Goal: Task Accomplishment & Management: Complete application form

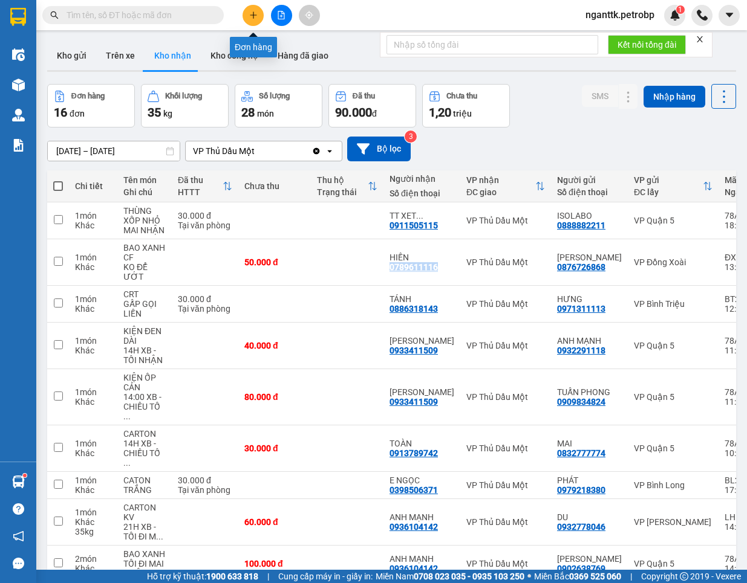
click at [256, 16] on icon "plus" at bounding box center [253, 15] width 8 height 8
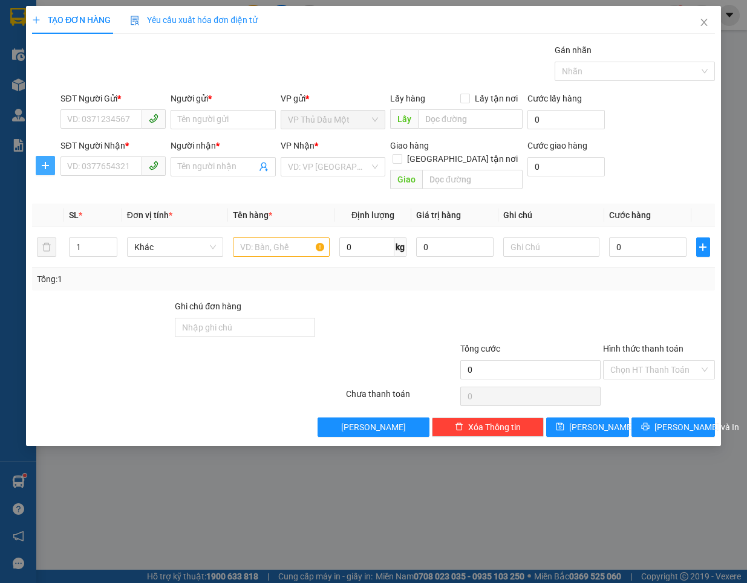
click at [46, 158] on button "button" at bounding box center [45, 165] width 19 height 19
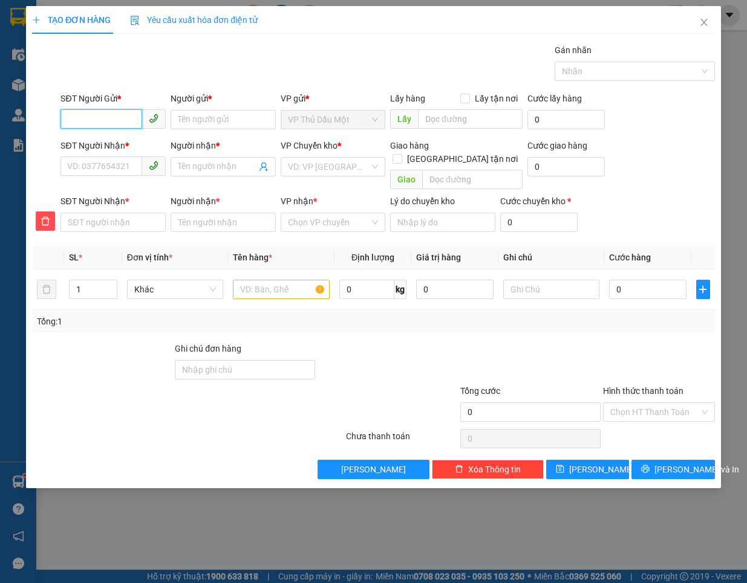
click at [88, 125] on input "SĐT Người Gửi *" at bounding box center [101, 118] width 82 height 19
click at [118, 147] on div "0979554025 - [GEOGRAPHIC_DATA]" at bounding box center [136, 144] width 136 height 13
type input "0979554025"
type input "VIỆT QUANG BD"
type input "0938160074"
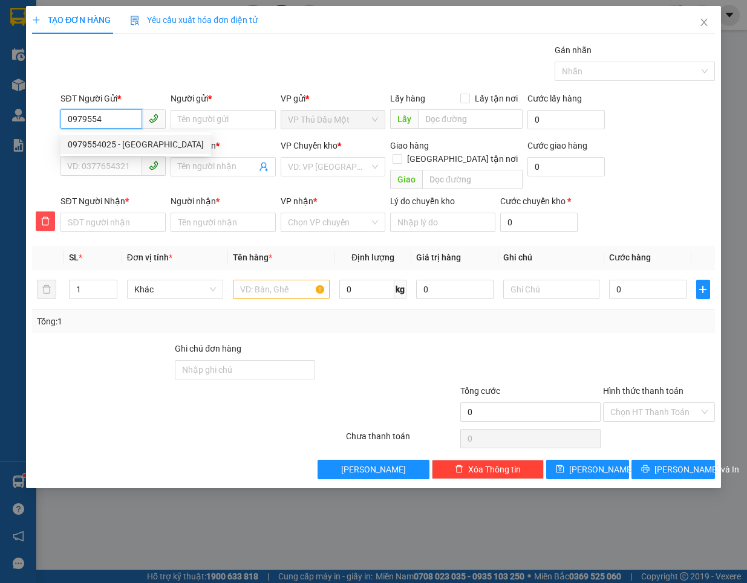
type input "VINH"
type input "0938160074"
type input "VINH"
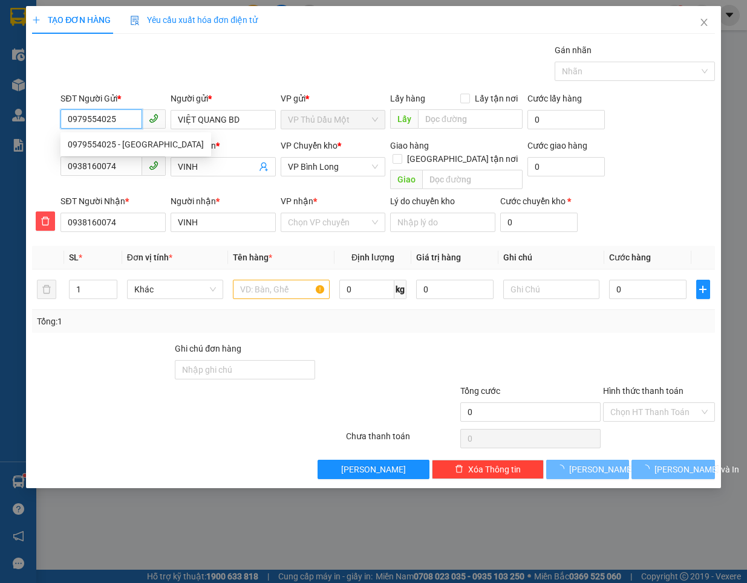
type input "50.000"
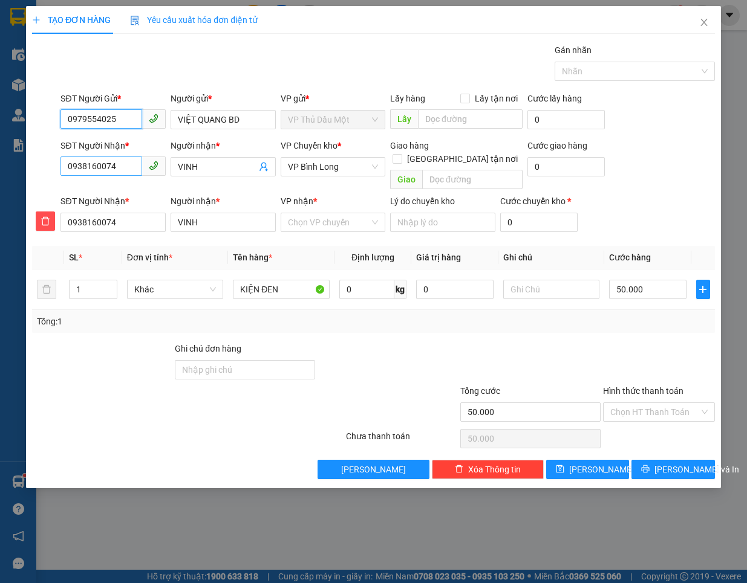
type input "0979554025"
click at [122, 168] on input "0938160074" at bounding box center [101, 166] width 82 height 19
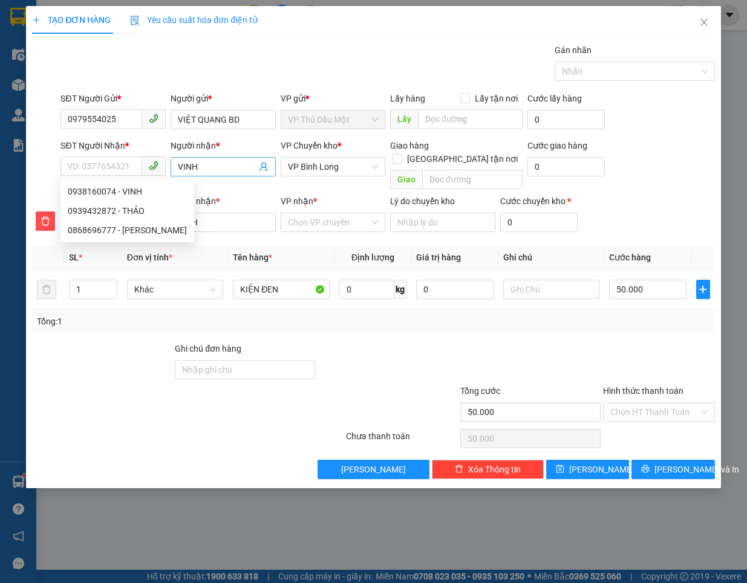
click at [221, 174] on span "VINH" at bounding box center [222, 166] width 105 height 19
type input "VIN"
type input "V"
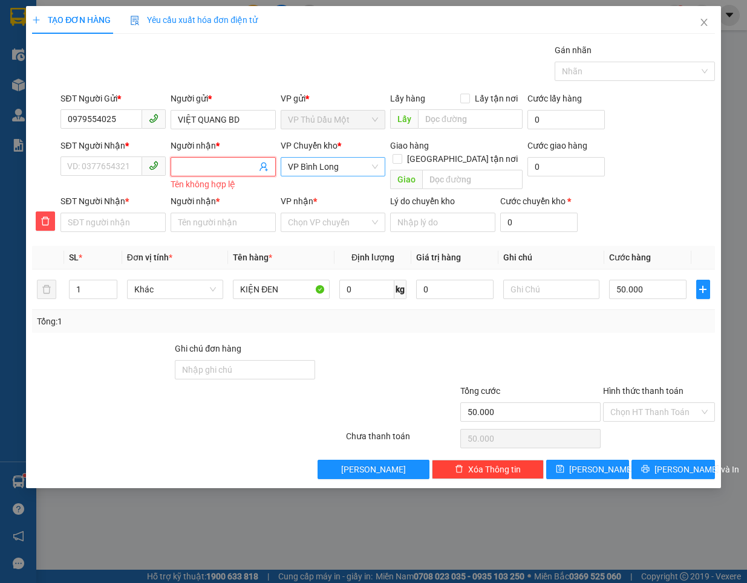
click at [298, 168] on span "VP Bình Long" at bounding box center [333, 167] width 91 height 18
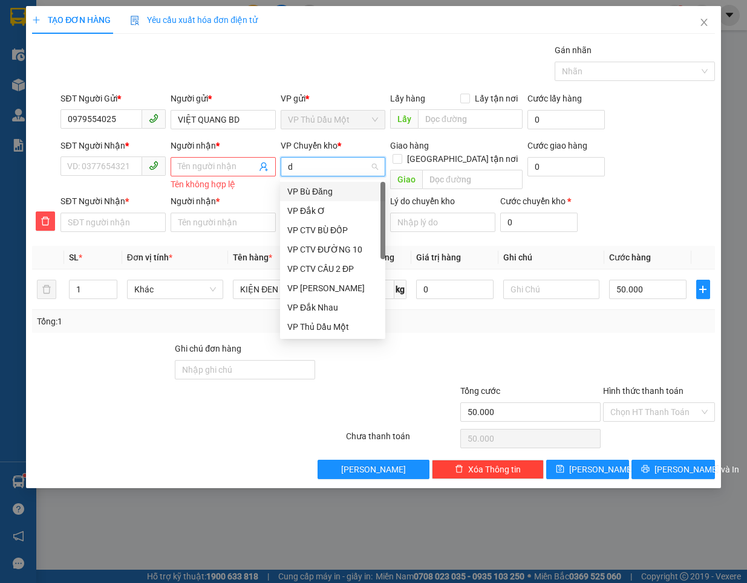
type input "dx"
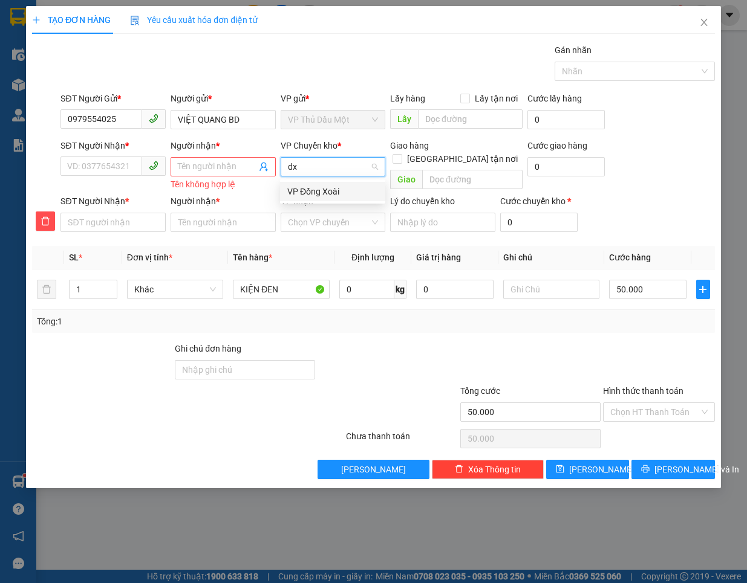
click at [328, 198] on div "VP Đồng Xoài" at bounding box center [332, 191] width 91 height 13
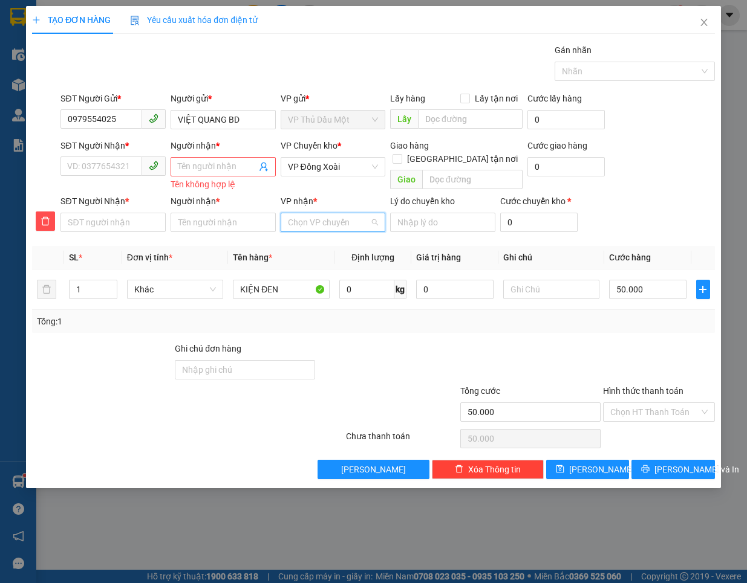
click at [325, 219] on input "VP nhận *" at bounding box center [329, 222] width 82 height 18
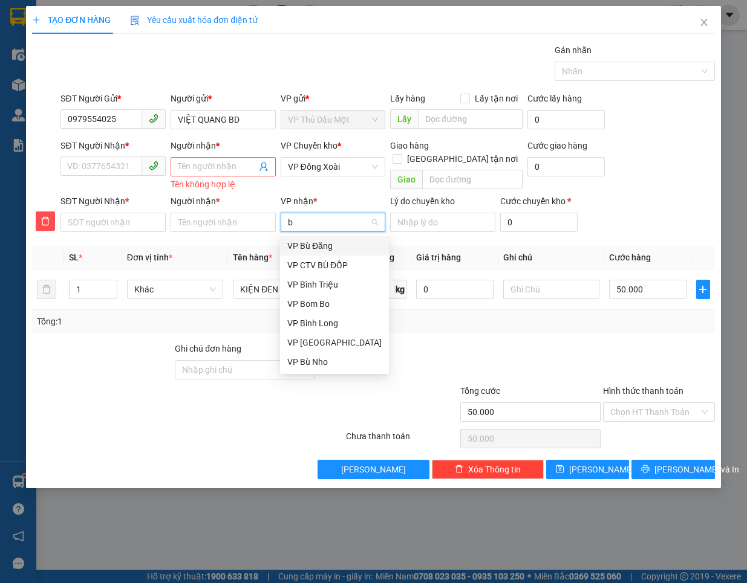
type input "bi"
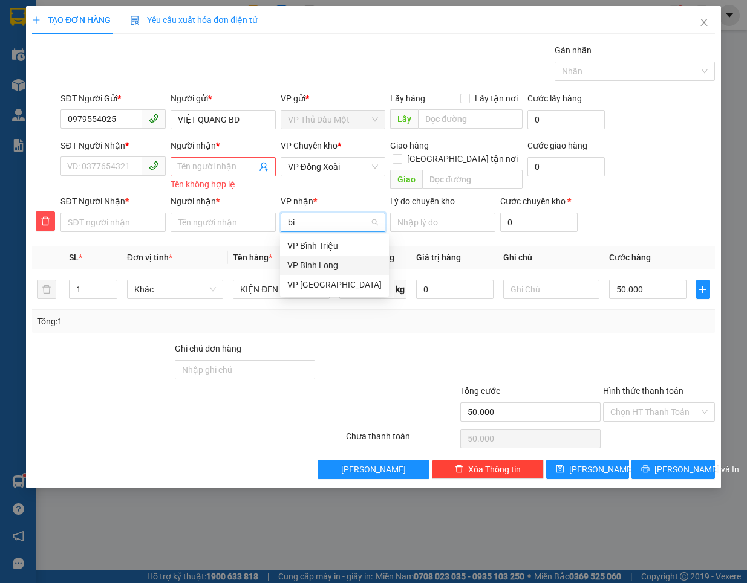
click at [312, 262] on div "VP Bình Long" at bounding box center [334, 265] width 94 height 13
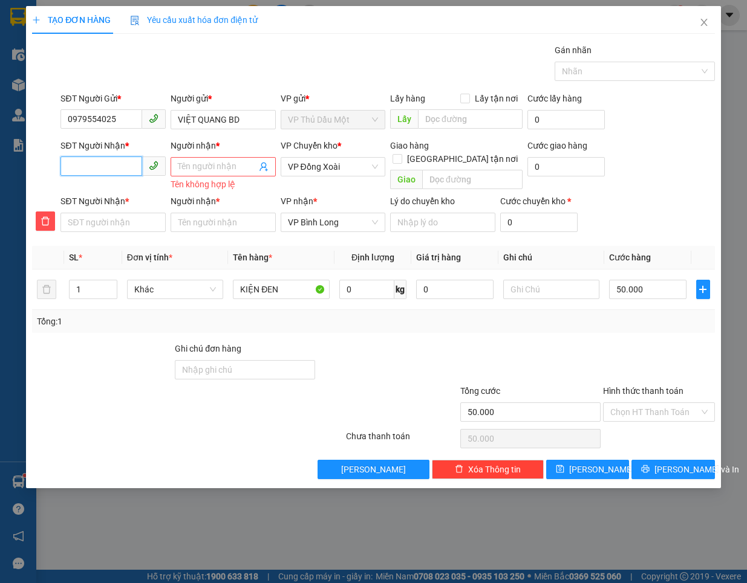
click at [112, 167] on input "SĐT Người Nhận *" at bounding box center [101, 166] width 82 height 19
type input "0"
type input "03"
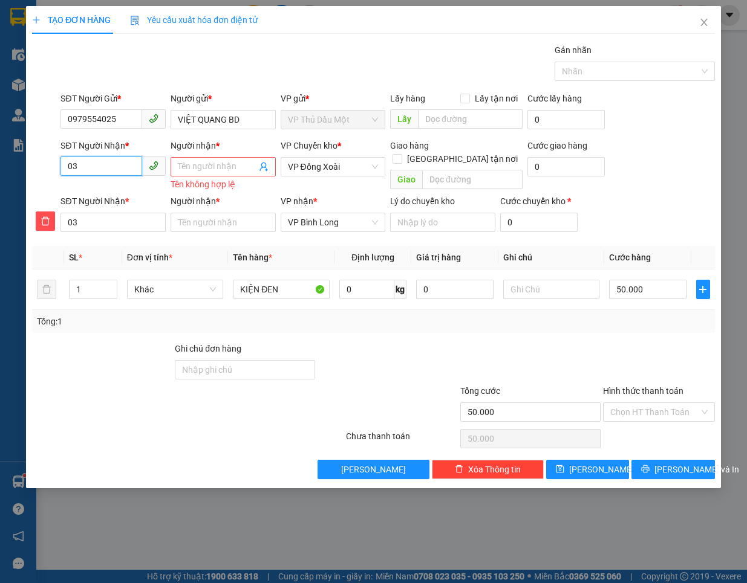
type input "033"
type input "0339"
type input "03395"
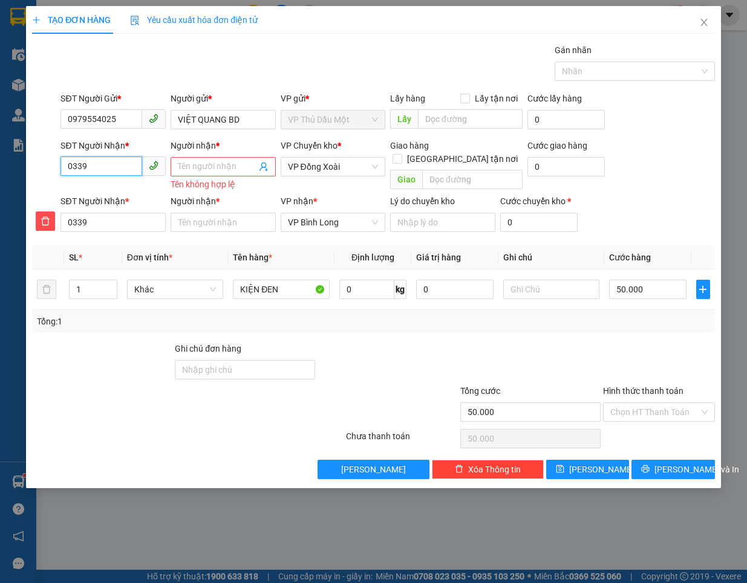
type input "03395"
type input "033950"
type input "0339503"
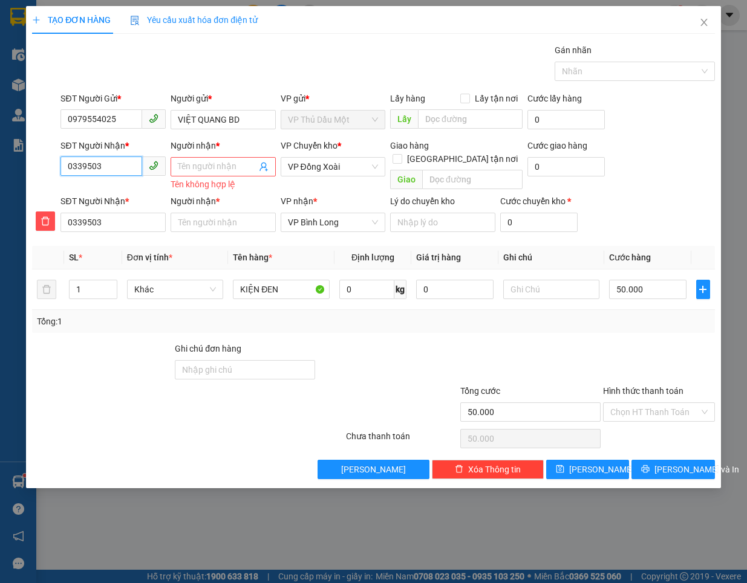
type input "03395035"
type input "033950358"
type input "0339503580"
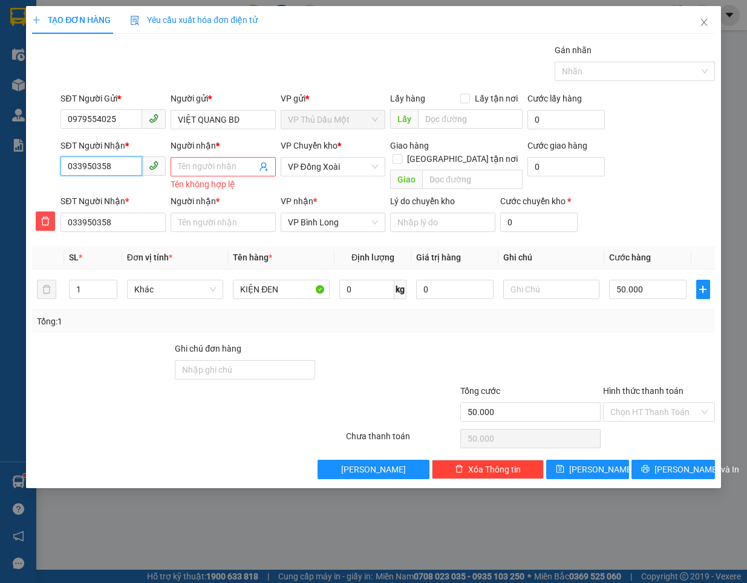
type input "0339503580"
click at [215, 169] on input "Người nhận *" at bounding box center [217, 166] width 79 height 13
type input "h"
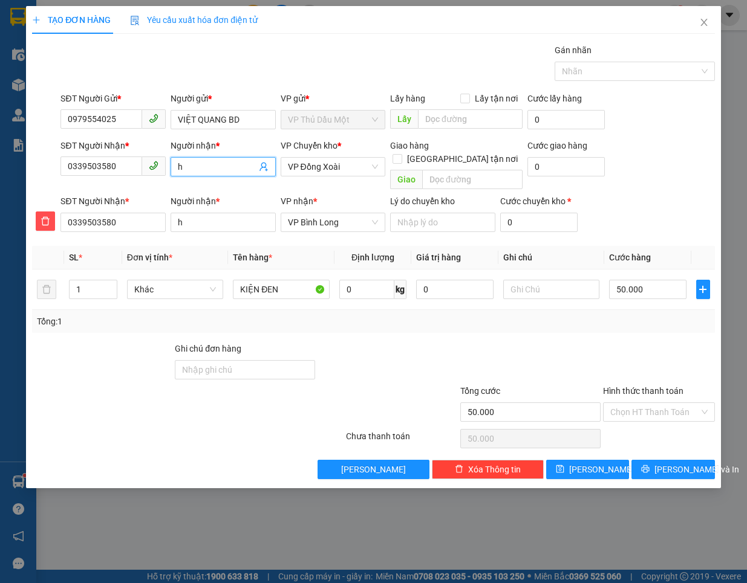
type input "ho"
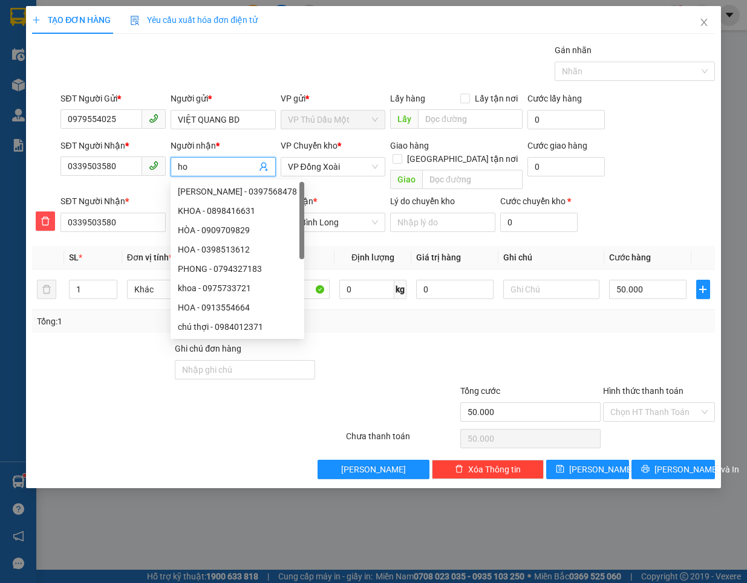
type input "h"
type input "hi"
type input "hie"
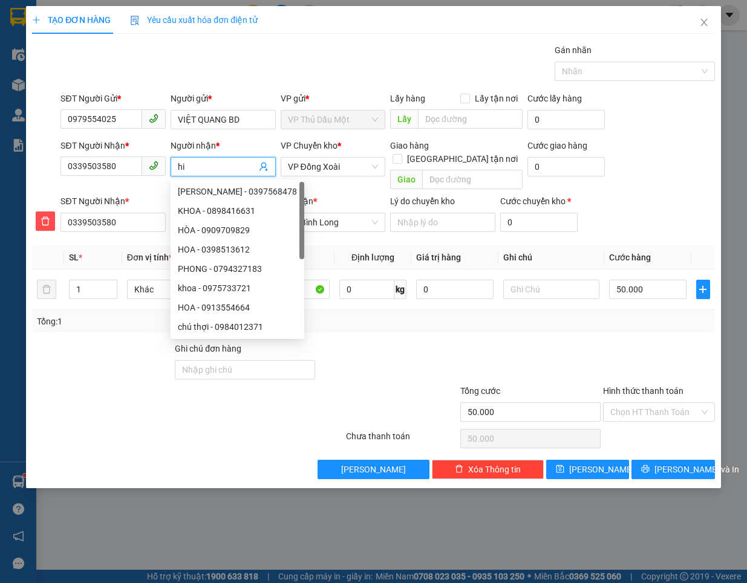
type input "hie"
type input "hiê"
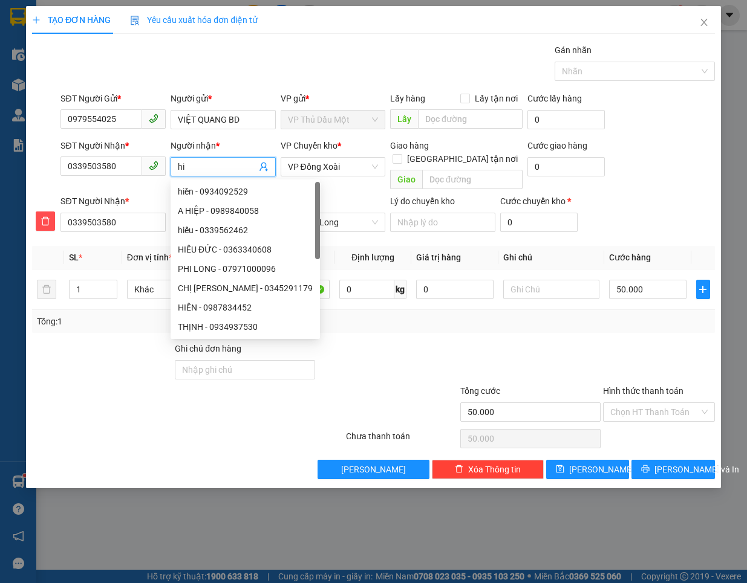
type input "hiề"
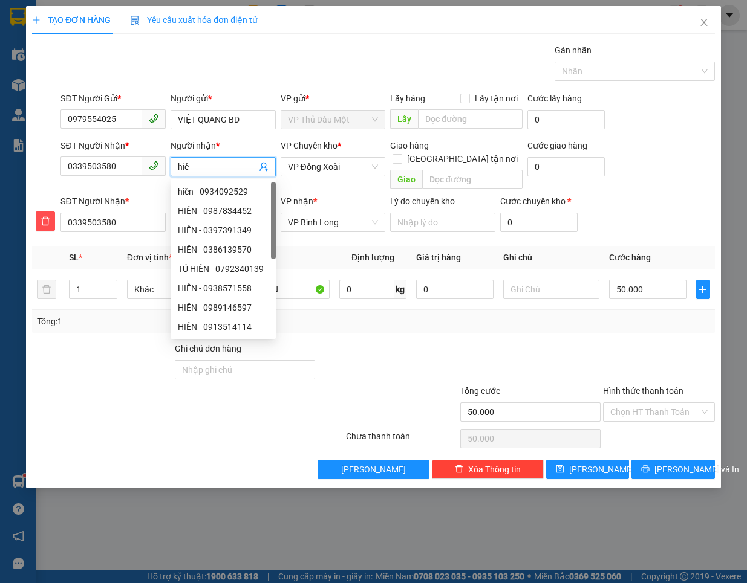
type input "hi"
type input "h"
type input "H"
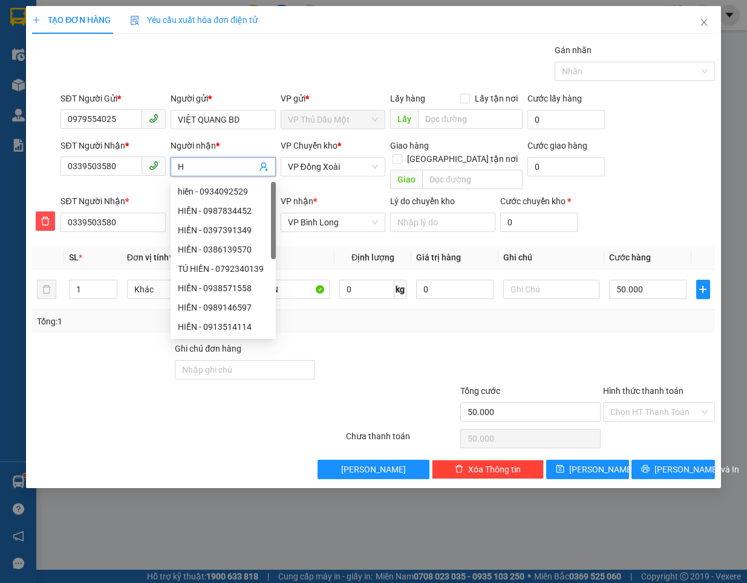
type input "HI"
type input "HIE"
type input "HIÊ"
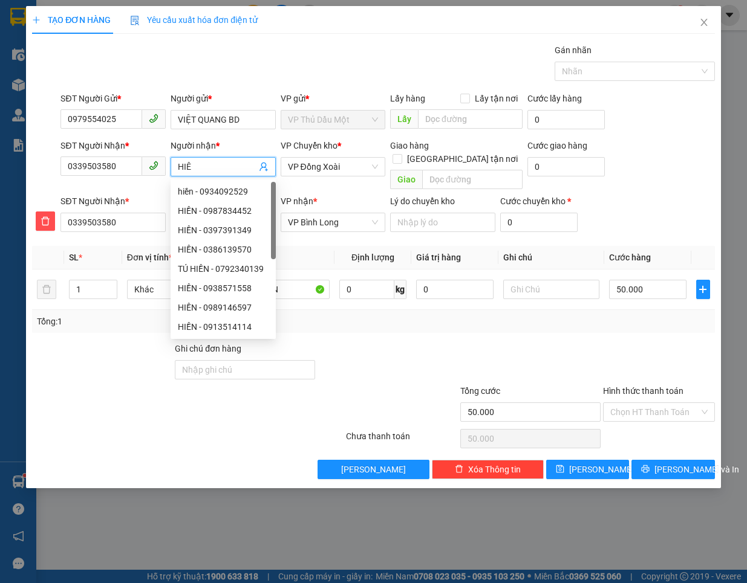
type input "HIÊ"
type input "HIỀN"
click at [315, 230] on div "Transit Pickup Surcharge Ids Transit Deliver Surcharge Ids Transit Deliver Surc…" at bounding box center [373, 262] width 683 height 436
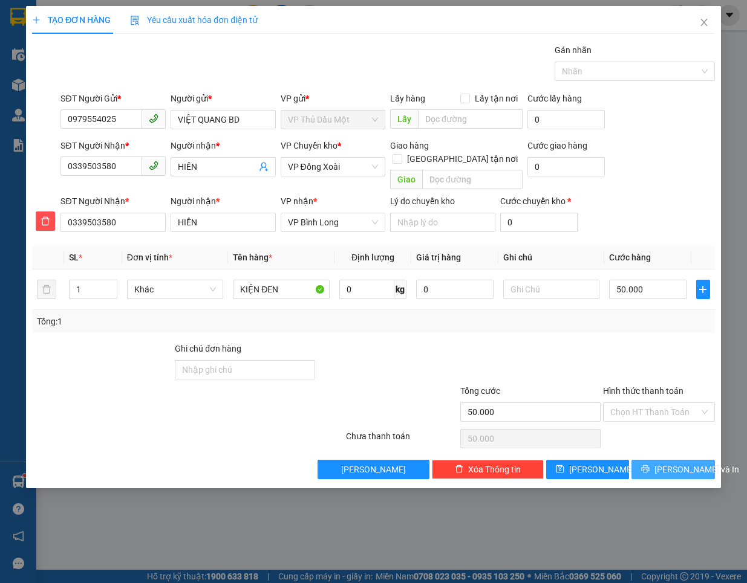
click at [687, 463] on span "[PERSON_NAME] và In" at bounding box center [696, 469] width 85 height 13
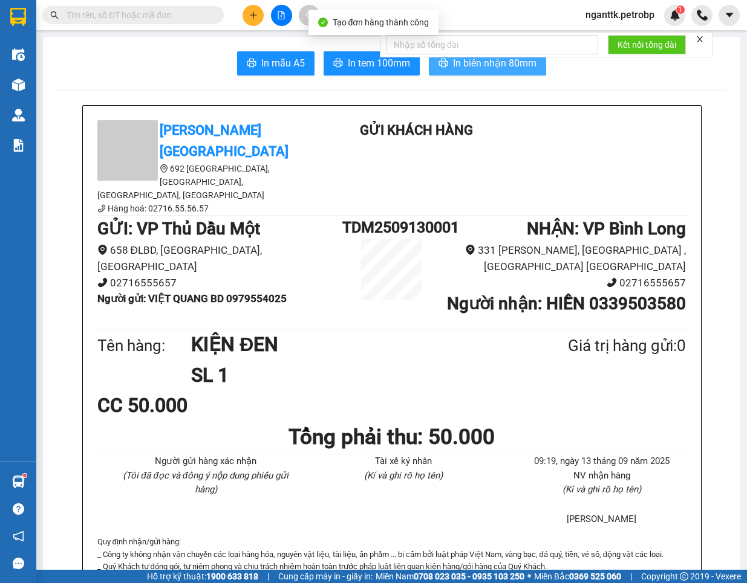
click at [472, 71] on span "In biên nhận 80mm" at bounding box center [494, 63] width 83 height 15
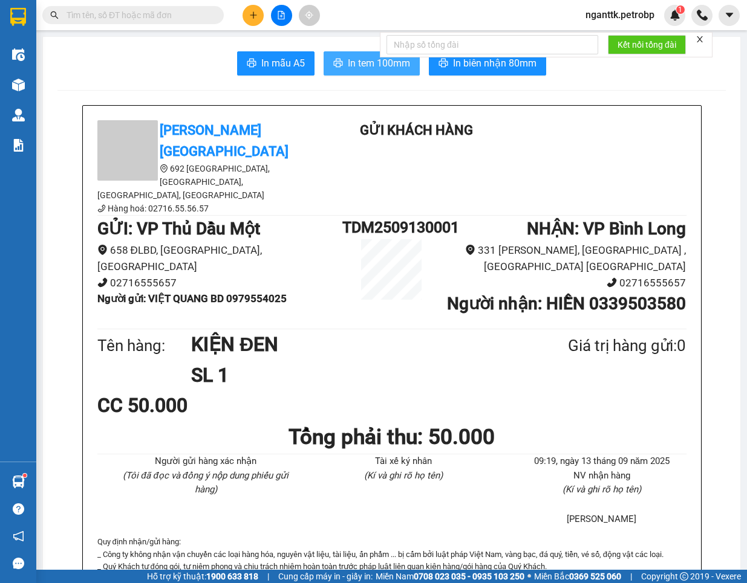
click at [369, 73] on button "In tem 100mm" at bounding box center [371, 63] width 96 height 24
click at [252, 15] on icon "plus" at bounding box center [253, 15] width 7 height 1
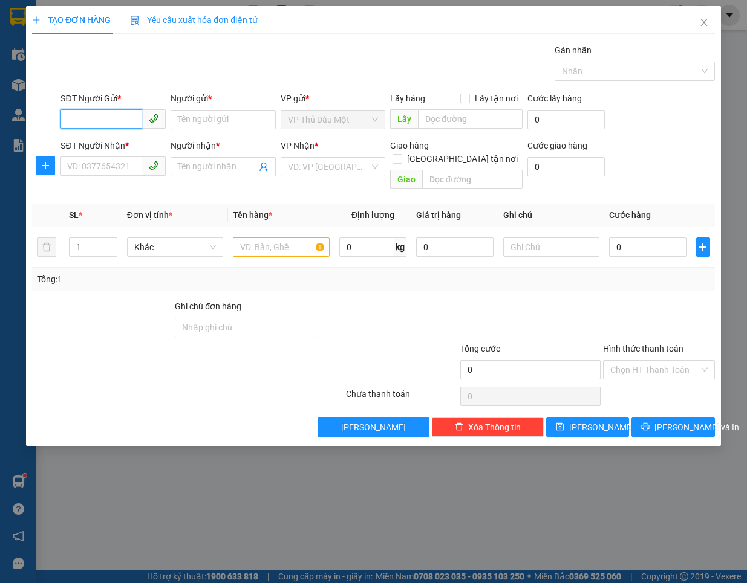
click at [112, 119] on input "SĐT Người Gửi *" at bounding box center [101, 118] width 82 height 19
paste input "0911505115"
type input "0911505115"
click at [112, 138] on div "0911505115 - TT XET NGHIEM LADITEX" at bounding box center [143, 144] width 151 height 13
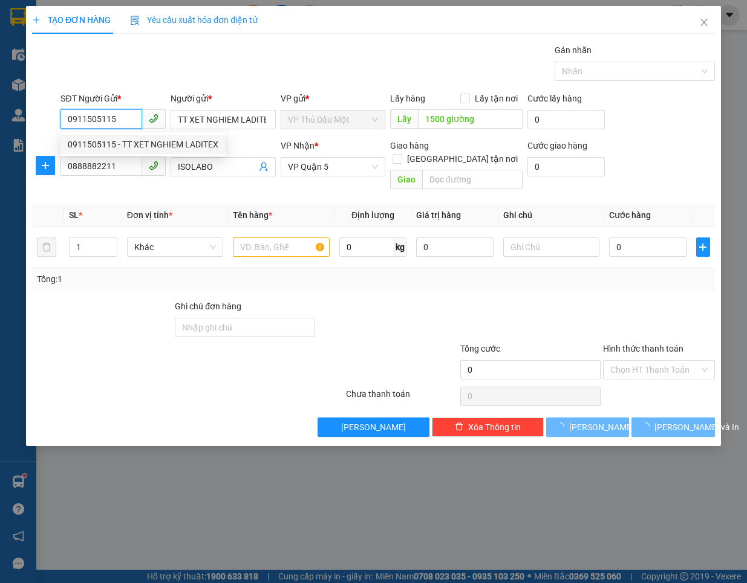
type input "TT XET NGHIEM LADITEX"
type input "1500 giường"
type input "0888882211"
type input "ISOLABO"
type input "30.000"
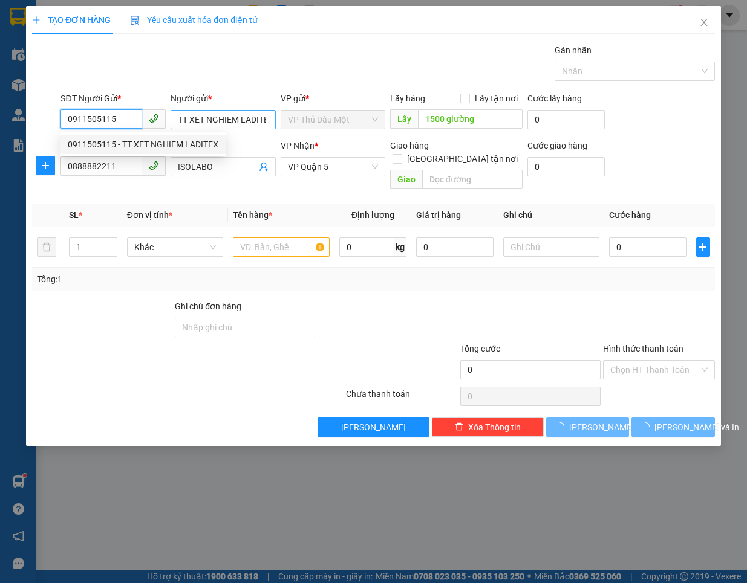
type input "30.000"
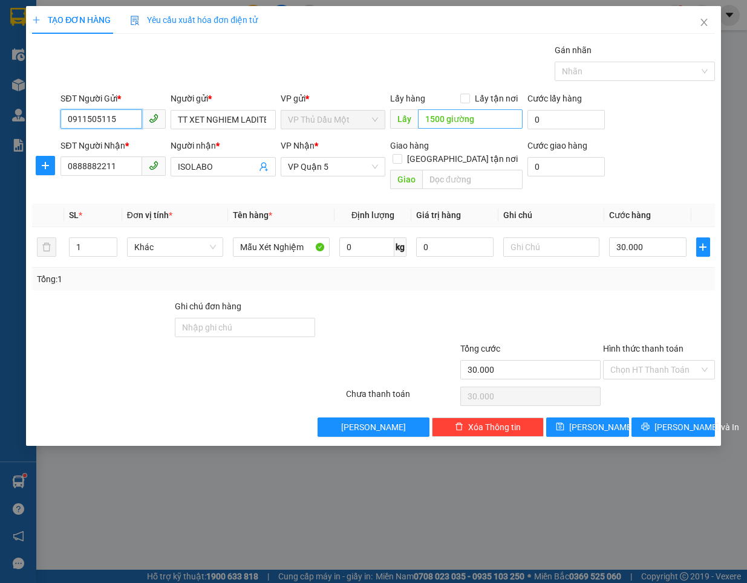
type input "0911505115"
click at [260, 164] on icon "user-add" at bounding box center [264, 167] width 10 height 10
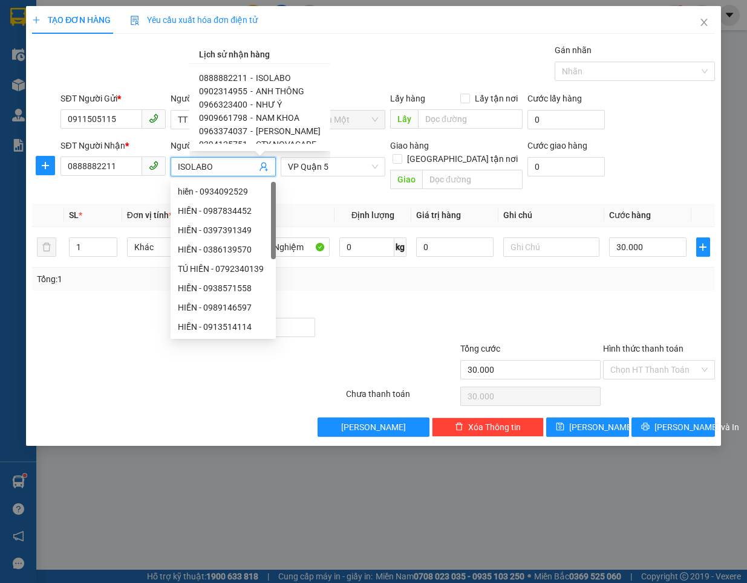
click at [266, 92] on span "ANH THÔNG" at bounding box center [280, 91] width 48 height 10
type input "0902314955"
type input "ANH THÔNG"
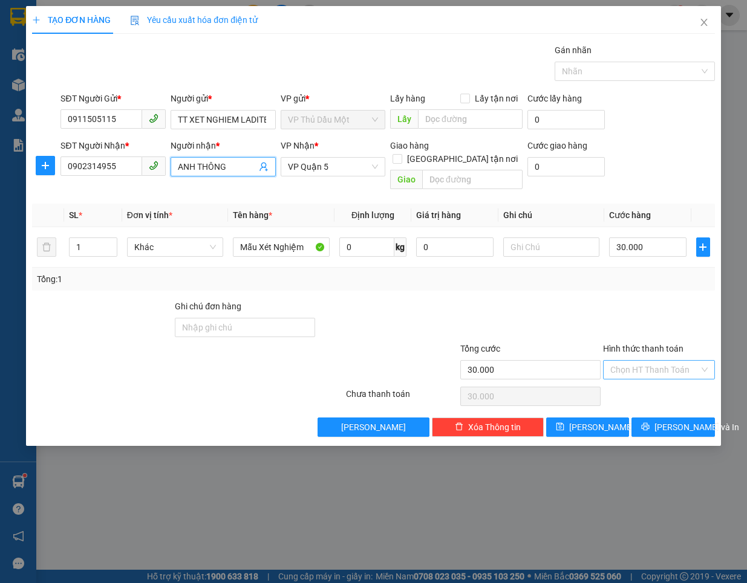
click at [650, 361] on input "Hình thức thanh toán" at bounding box center [654, 370] width 89 height 18
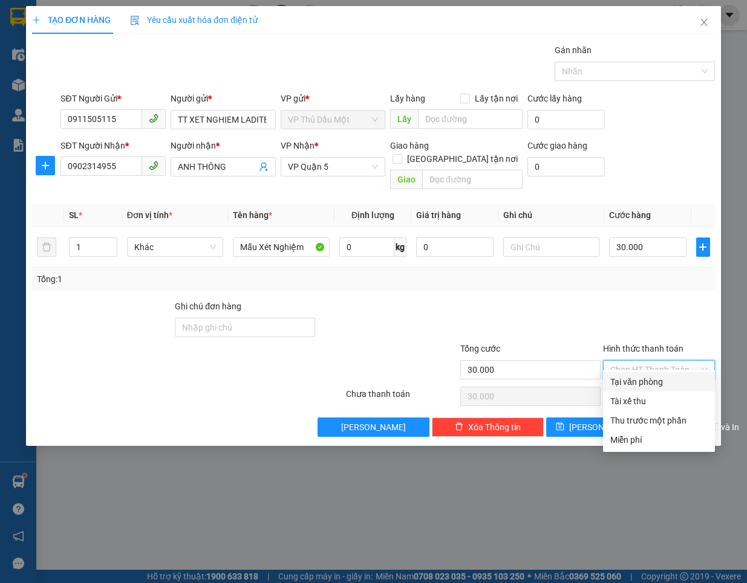
click at [641, 375] on div "Tại văn phòng" at bounding box center [658, 381] width 97 height 13
type input "0"
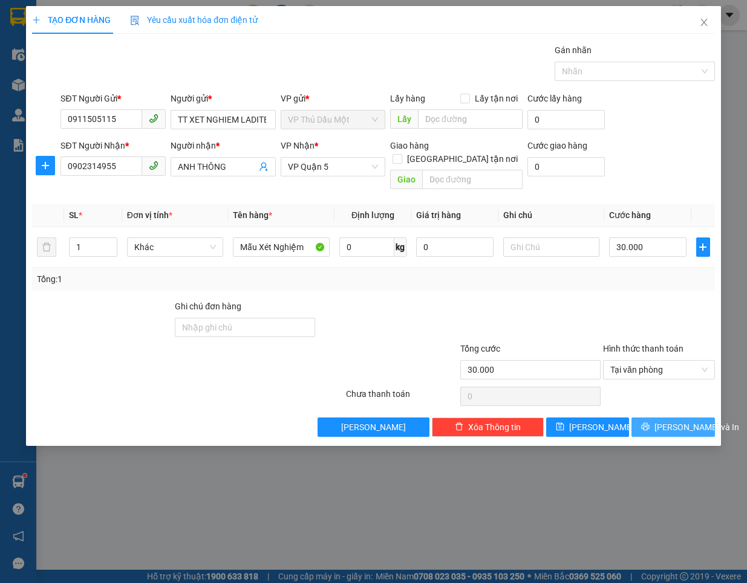
click at [640, 418] on button "[PERSON_NAME] và In" at bounding box center [672, 427] width 83 height 19
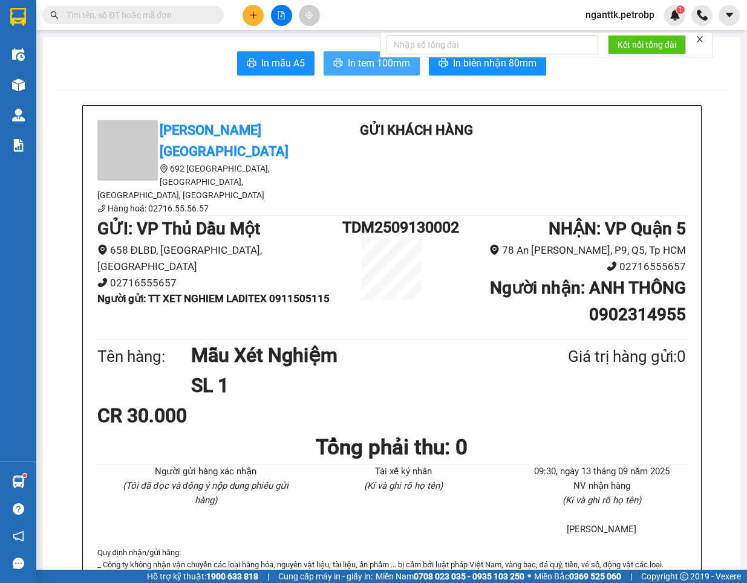
click at [328, 56] on button "In tem 100mm" at bounding box center [371, 63] width 96 height 24
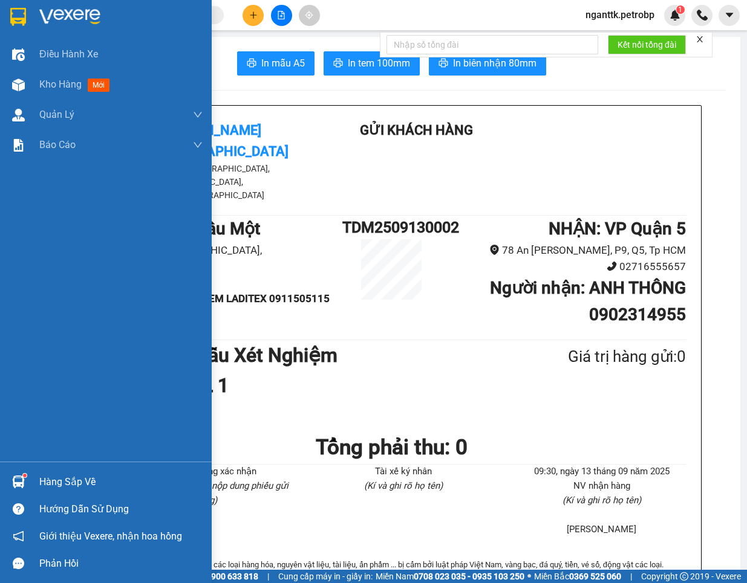
click at [19, 487] on img at bounding box center [18, 482] width 13 height 13
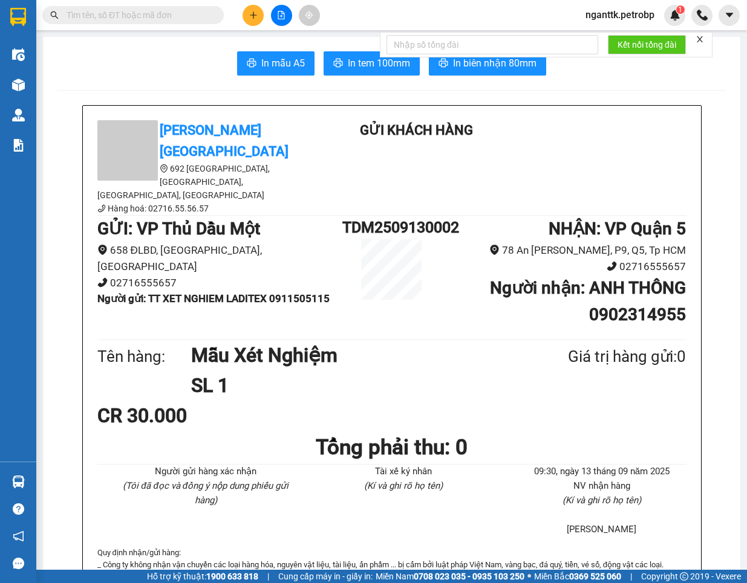
click at [282, 300] on section "Kết quả tìm kiếm ( 0 ) Bộ lọc No Data nganttk.petrobp 1 Điều hành xe Kho hàng m…" at bounding box center [373, 291] width 747 height 583
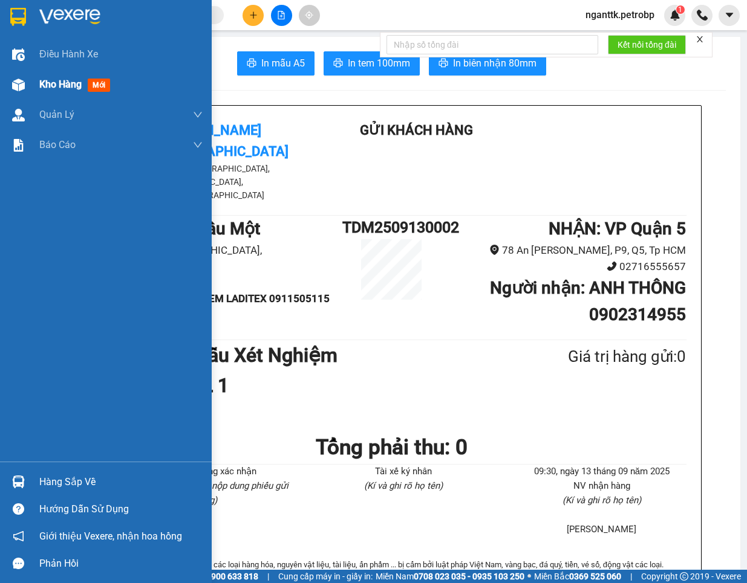
click at [23, 76] on div at bounding box center [18, 84] width 21 height 21
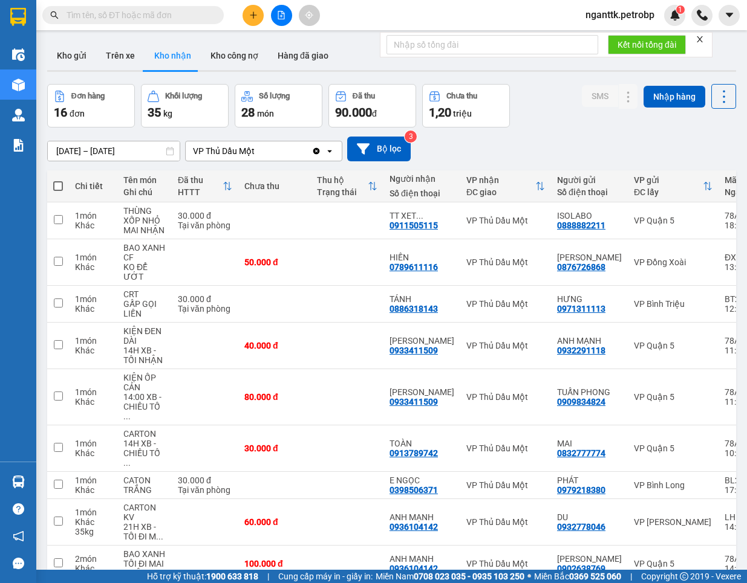
click at [174, 52] on button "Kho nhận" at bounding box center [172, 55] width 56 height 29
click at [56, 50] on button "Kho gửi" at bounding box center [71, 55] width 49 height 29
